Goal: Information Seeking & Learning: Understand process/instructions

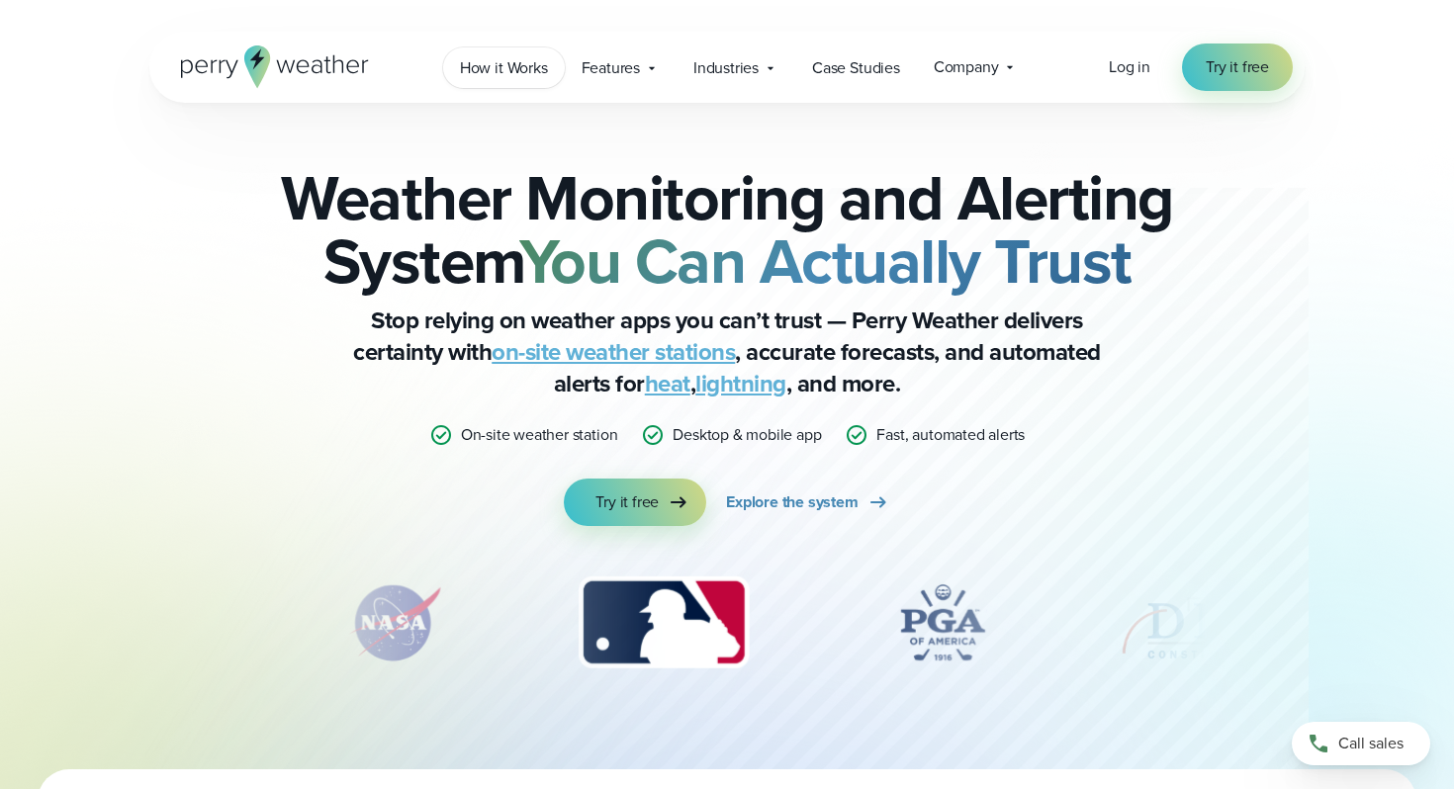
click at [517, 70] on span "How it Works" at bounding box center [504, 68] width 88 height 24
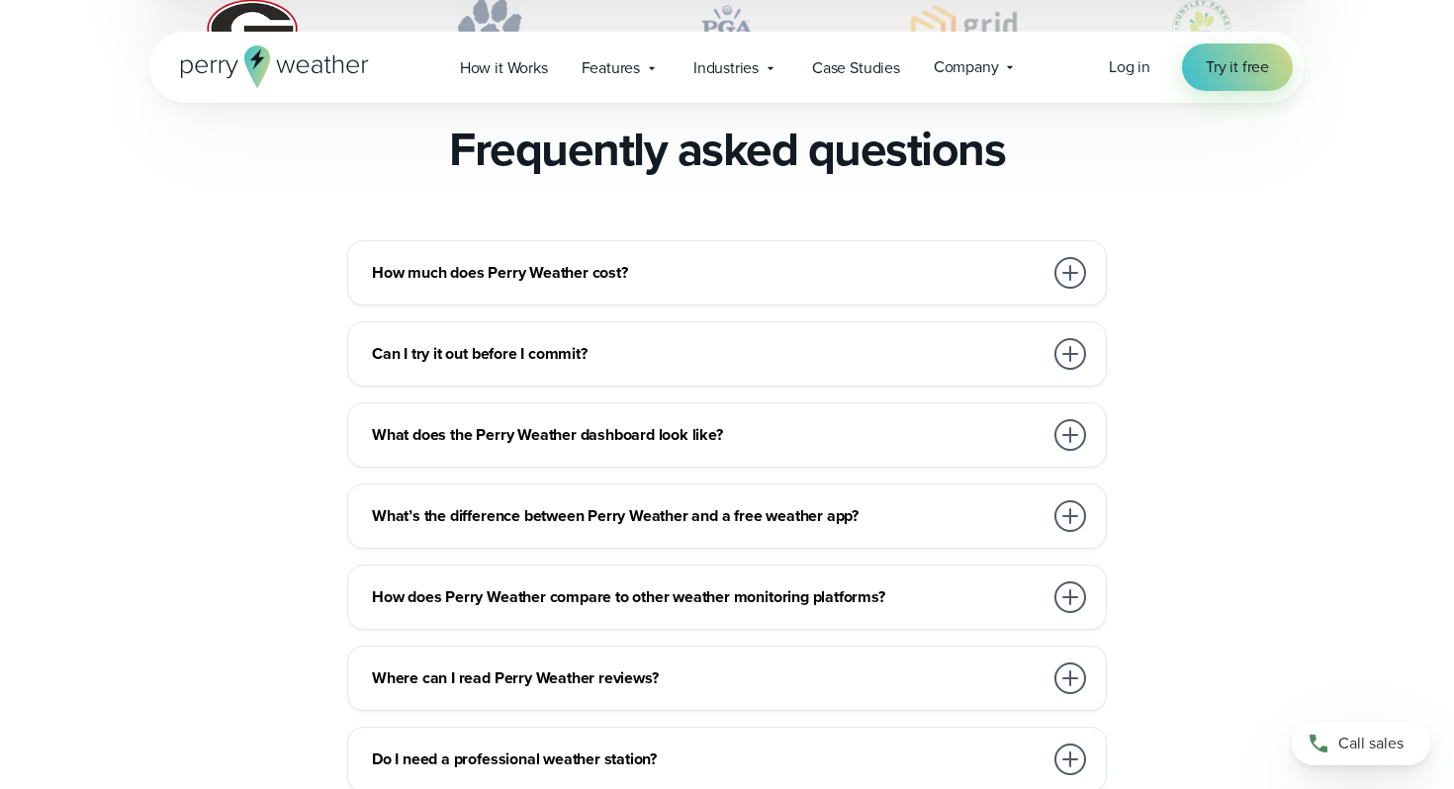
scroll to position [4310, 0]
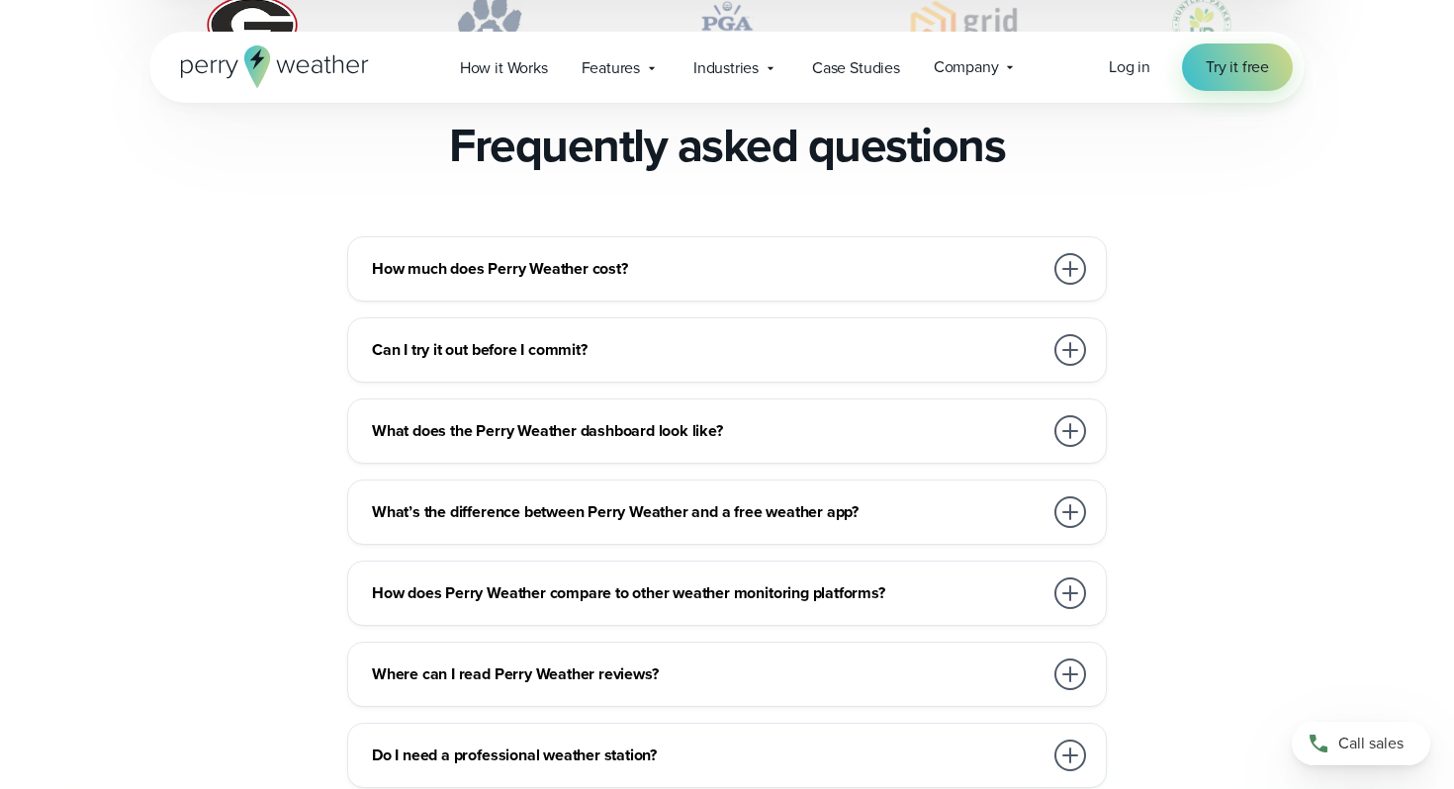
click at [1065, 253] on div at bounding box center [1070, 269] width 32 height 32
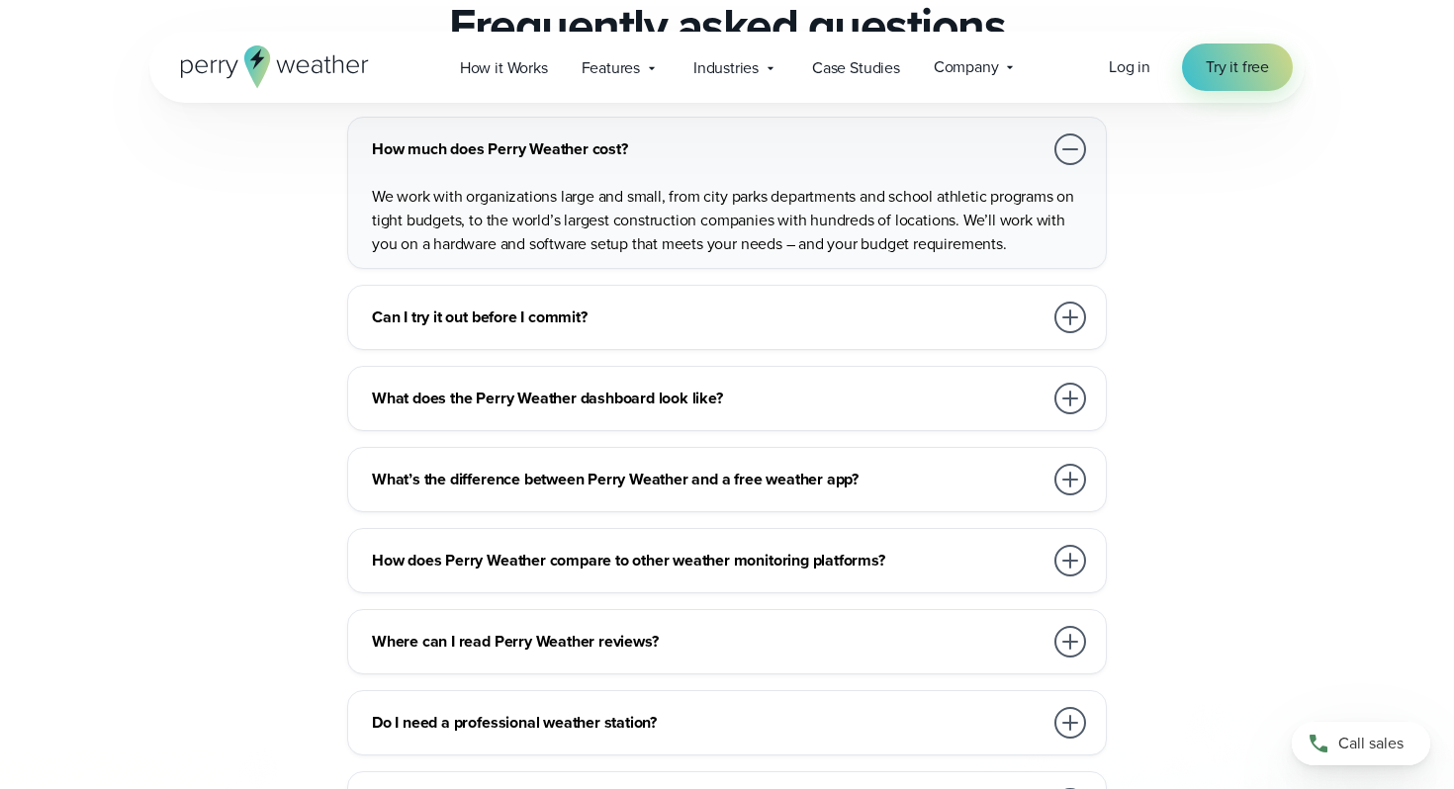
scroll to position [4437, 0]
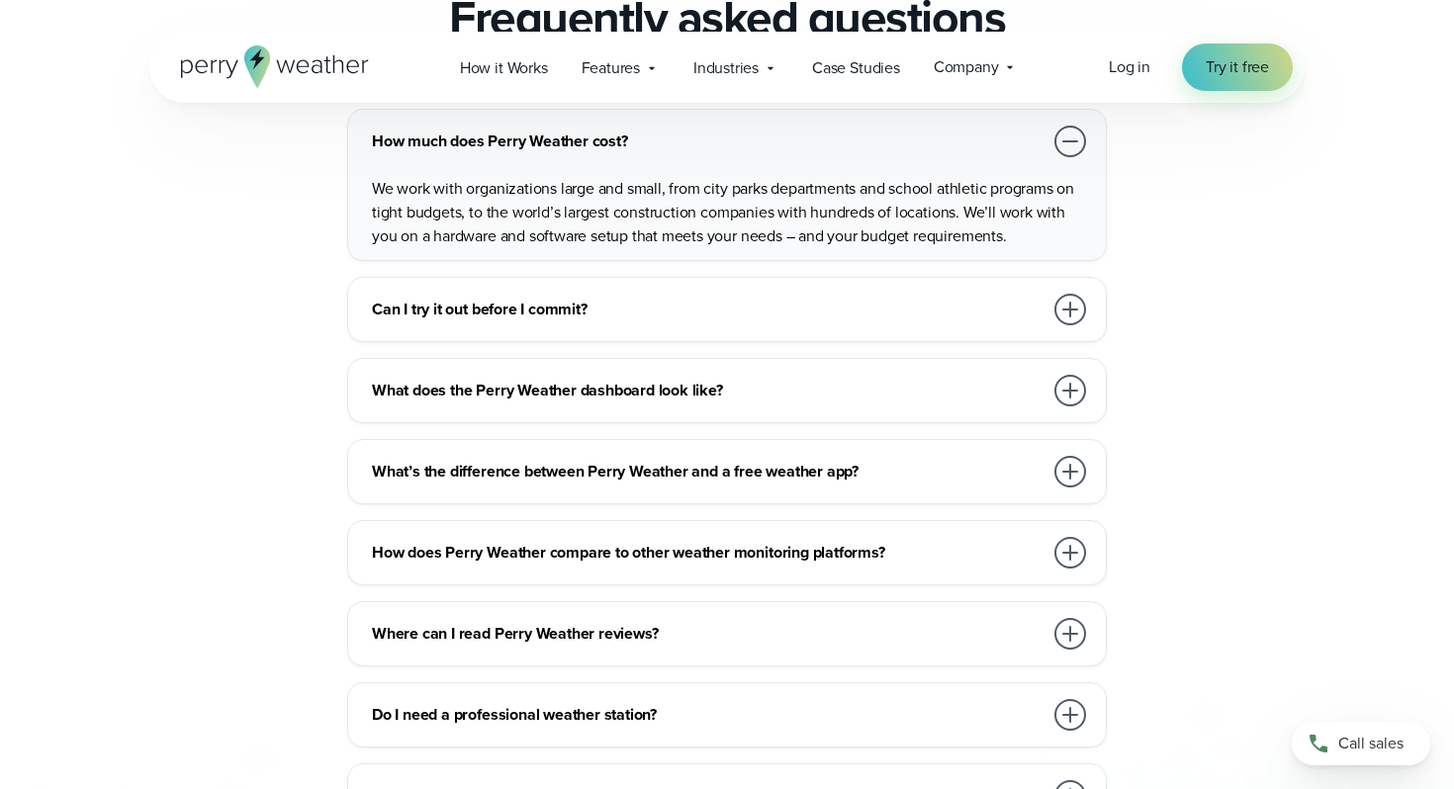
click at [1072, 456] on div at bounding box center [1070, 472] width 32 height 32
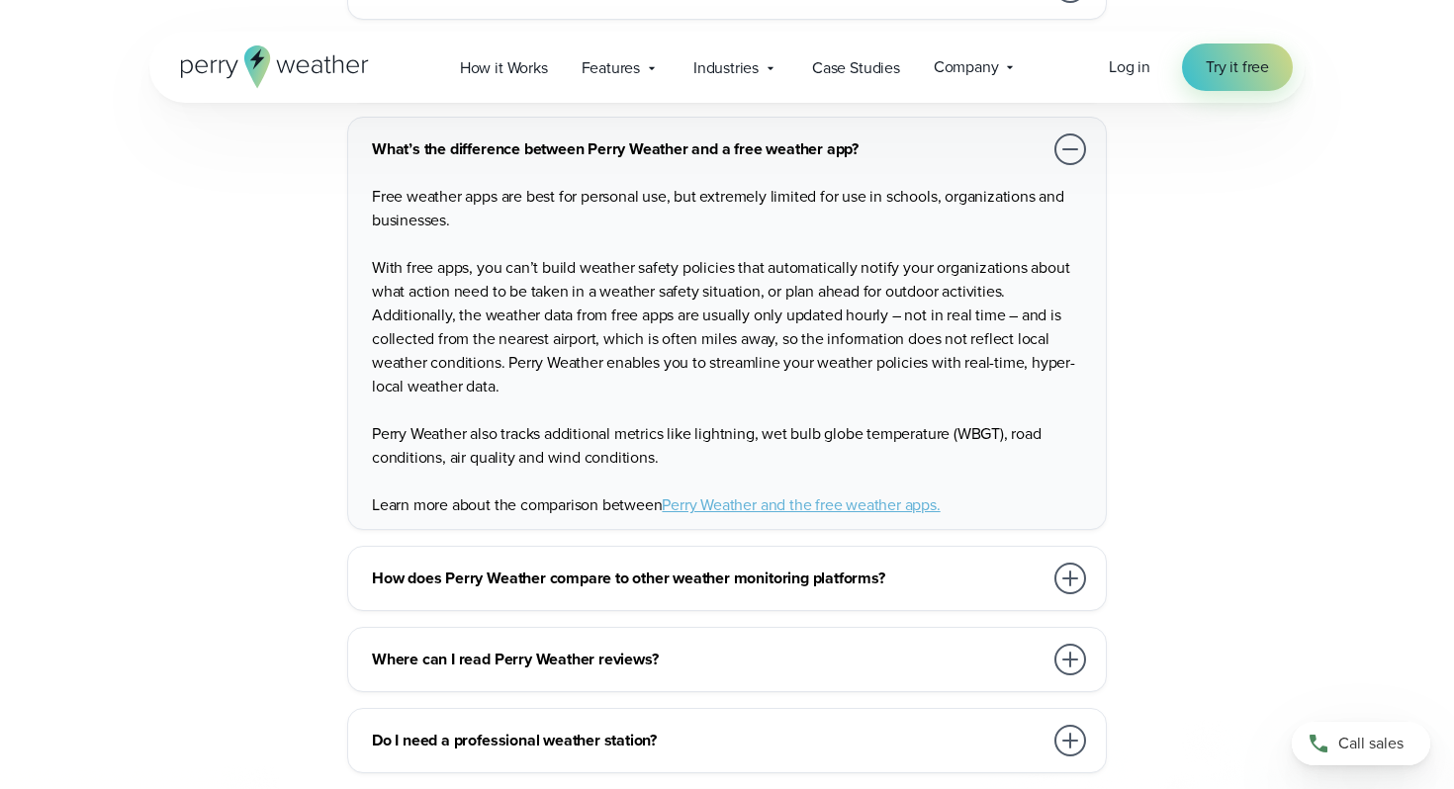
scroll to position [4674, 0]
